Goal: Find contact information: Find contact information

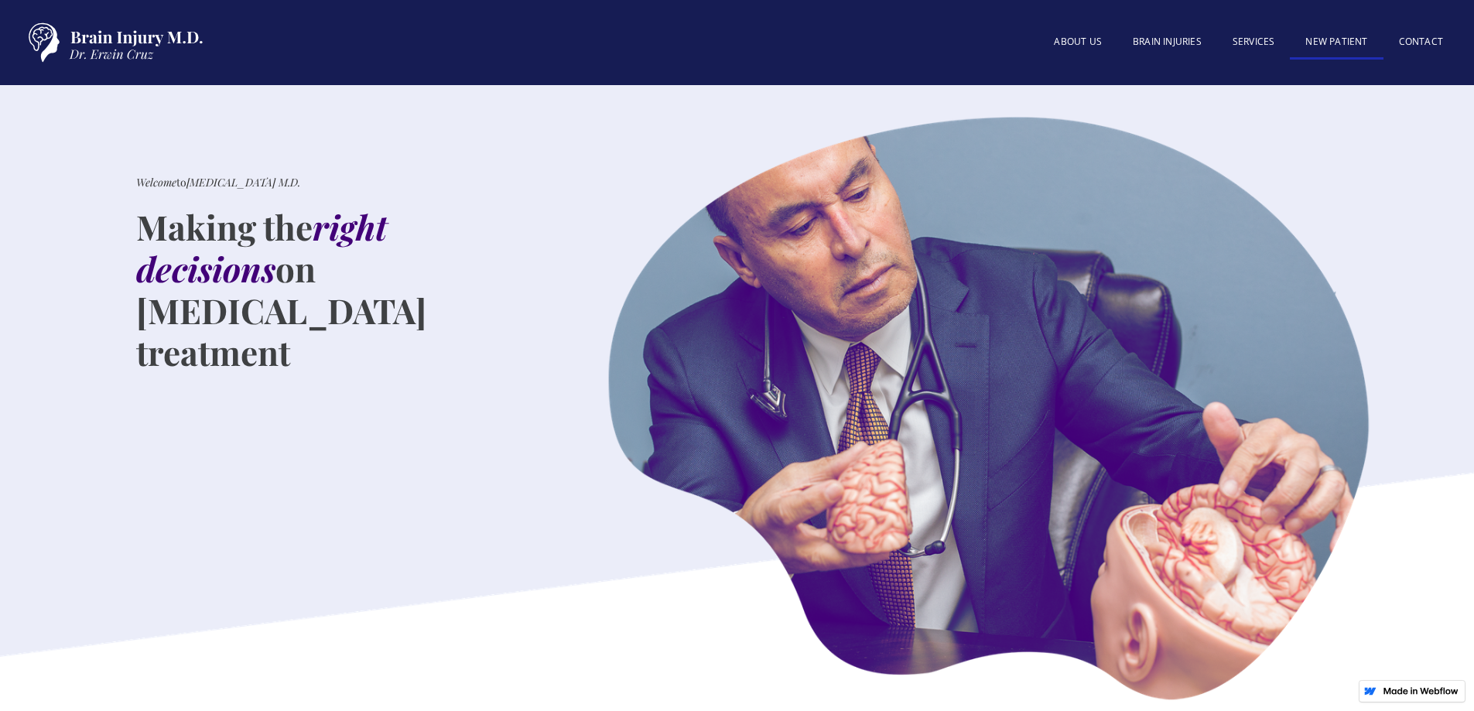
click at [1330, 41] on link "New patient" at bounding box center [1335, 42] width 93 height 33
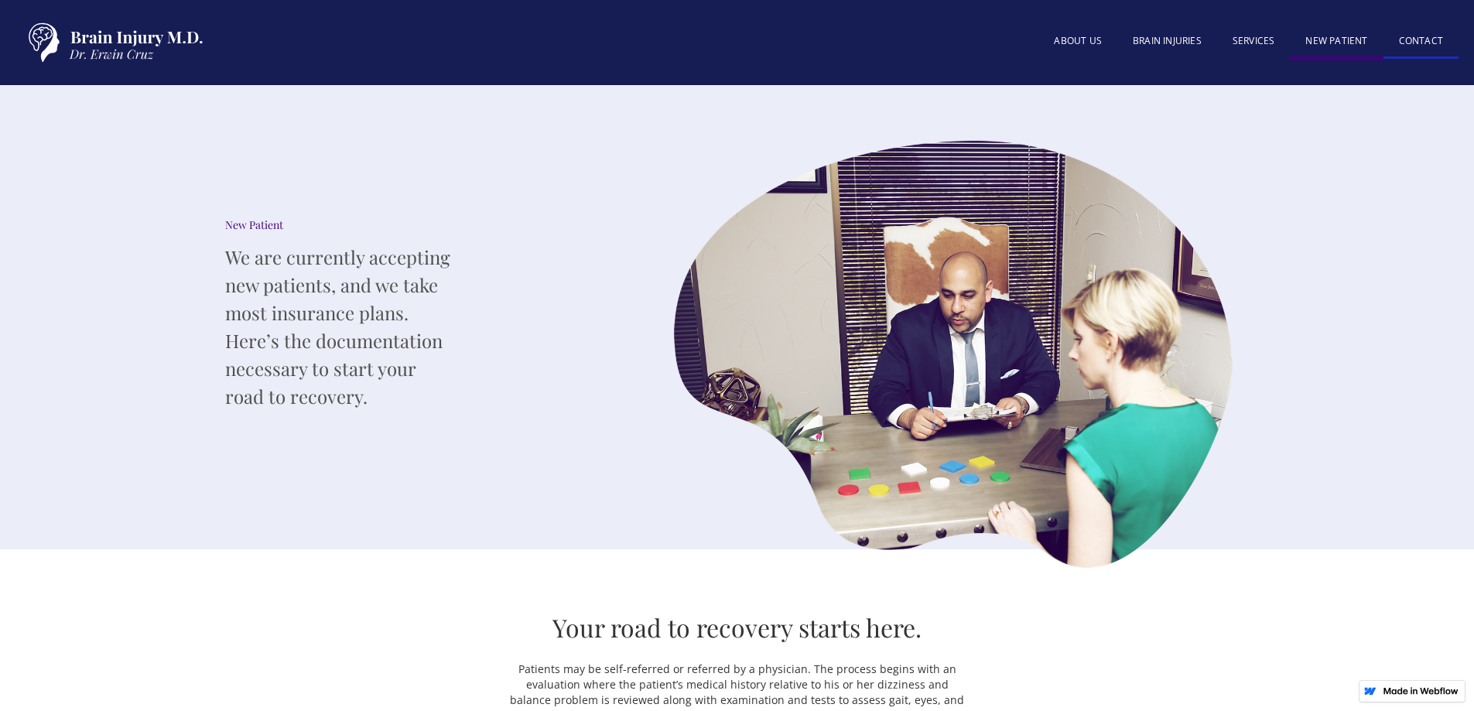
click at [1429, 39] on link "Contact" at bounding box center [1420, 42] width 75 height 33
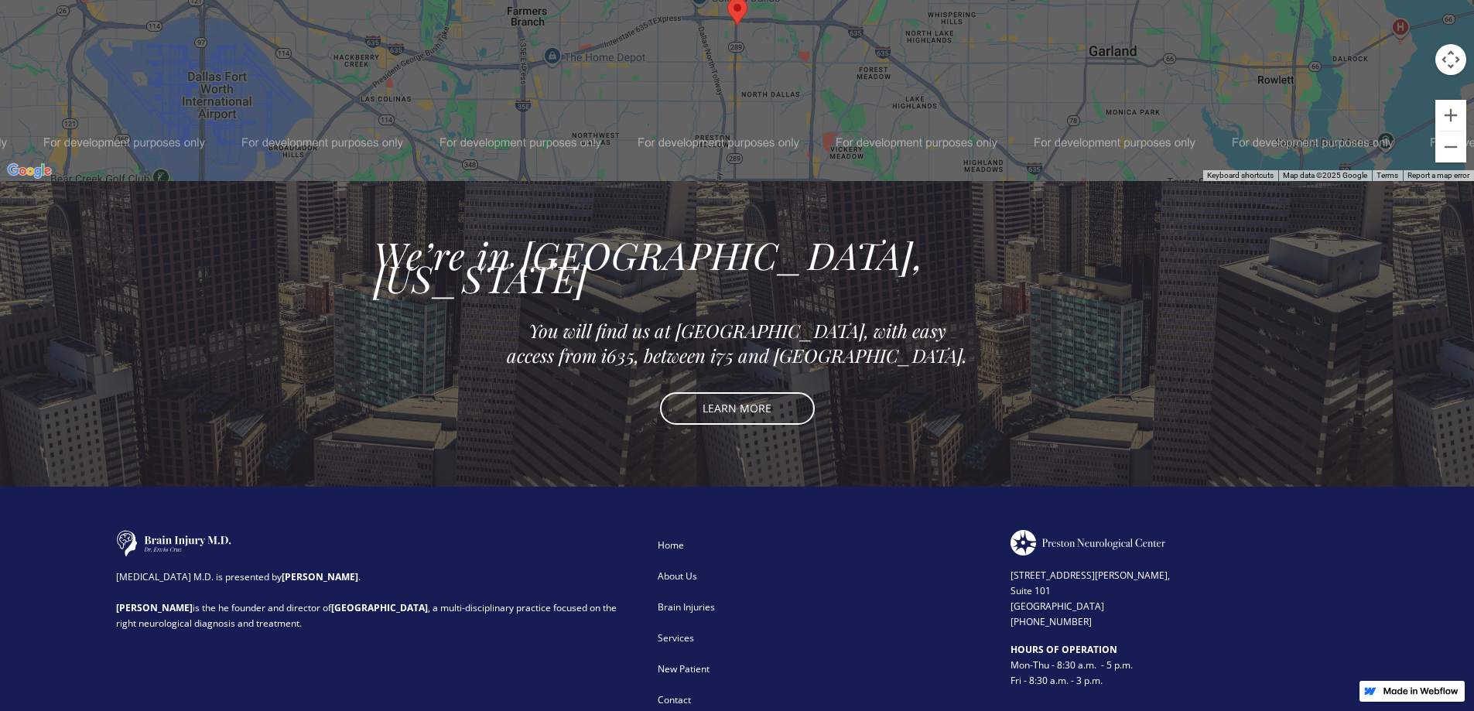
scroll to position [1348, 0]
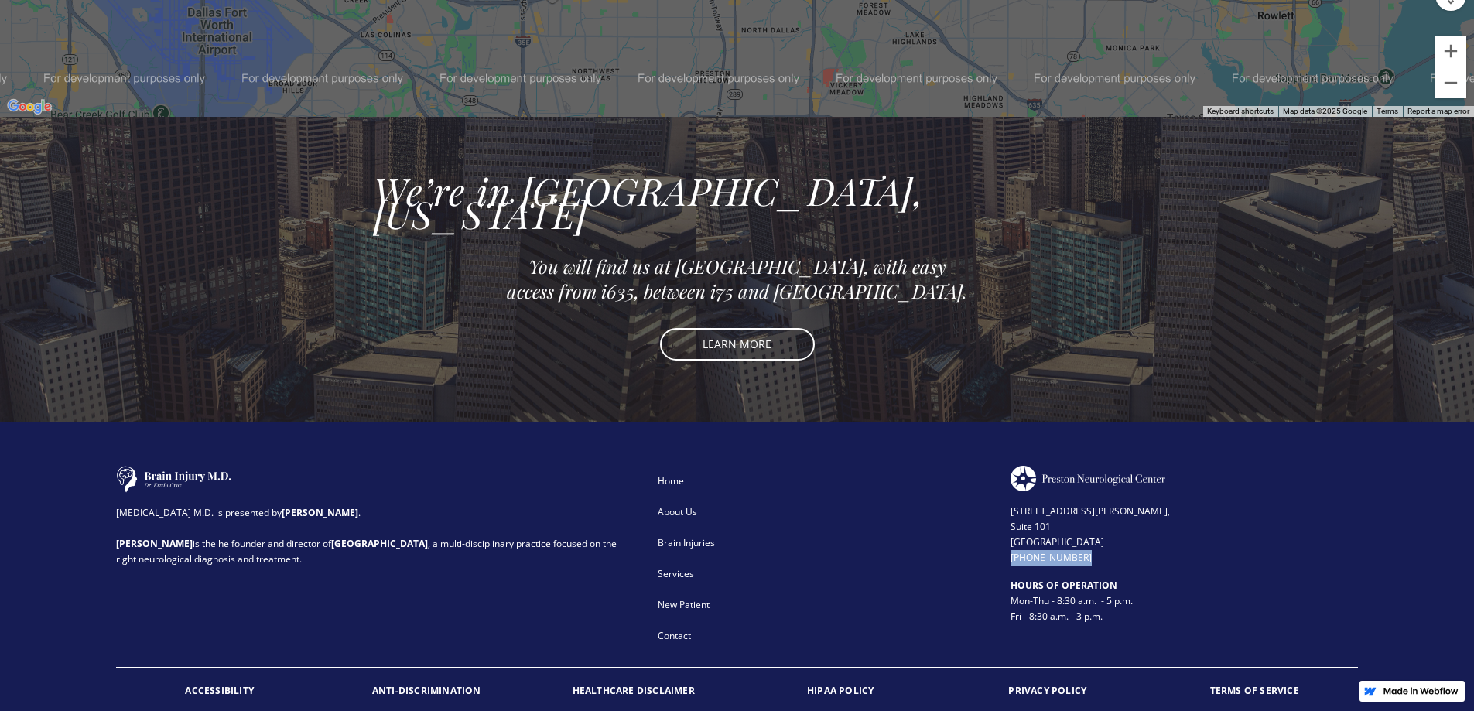
drag, startPoint x: 1008, startPoint y: 515, endPoint x: 1074, endPoint y: 515, distance: 65.7
click at [1074, 515] on div "[MEDICAL_DATA] M.D. is presented by [PERSON_NAME] . [PERSON_NAME] is the he fou…" at bounding box center [736, 559] width 1241 height 186
copy div "[PHONE_NUMBER]"
click at [1228, 565] on div "HOURS OF OPERATION ‍ Mon-Thu - 8:30 a.m. - 5 p.m. Fri - 8:30 a.m. - 3 p.m." at bounding box center [1183, 594] width 347 height 59
